Goal: Book appointment/travel/reservation

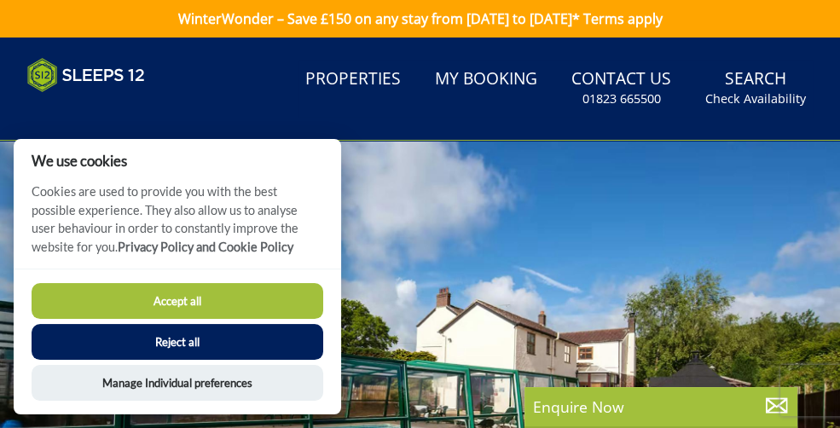
click at [241, 349] on button "Reject all" at bounding box center [178, 342] width 292 height 36
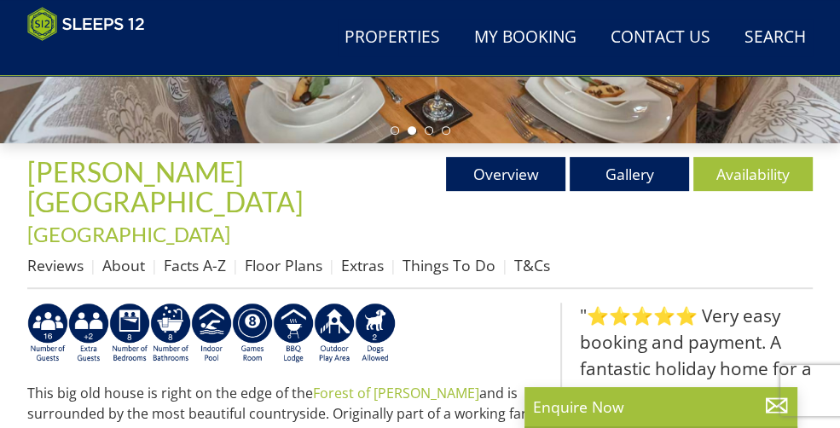
scroll to position [444, 0]
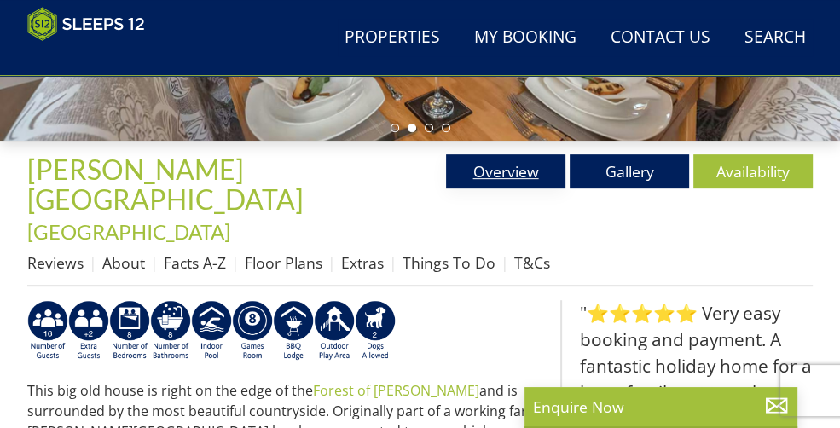
click at [514, 172] on link "Overview" at bounding box center [505, 171] width 119 height 34
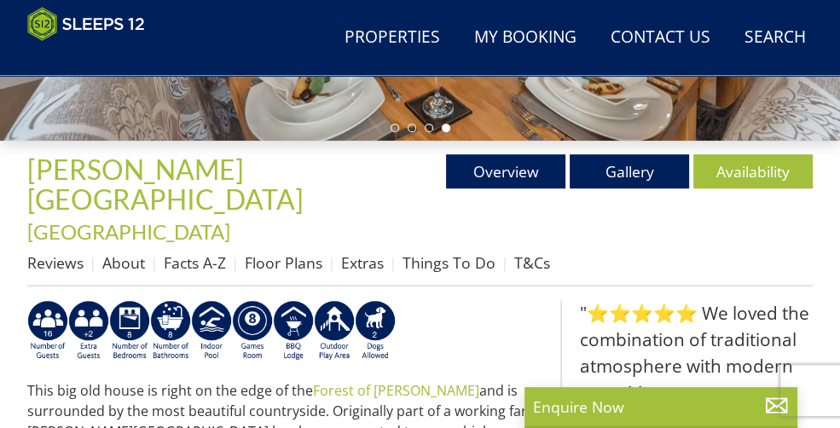
scroll to position [372, 0]
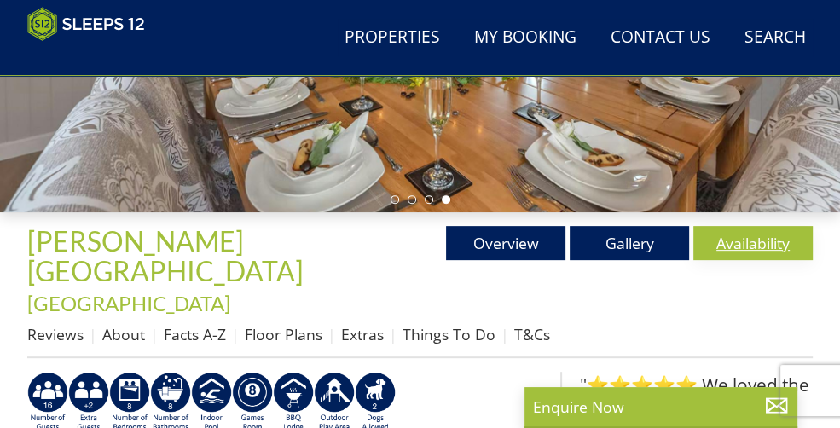
click at [729, 240] on link "Availability" at bounding box center [752, 243] width 119 height 34
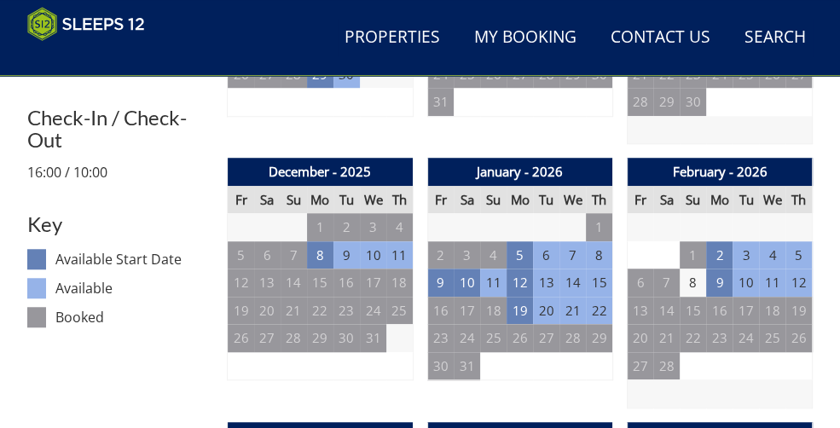
scroll to position [853, 0]
